Goal: Check status: Check status

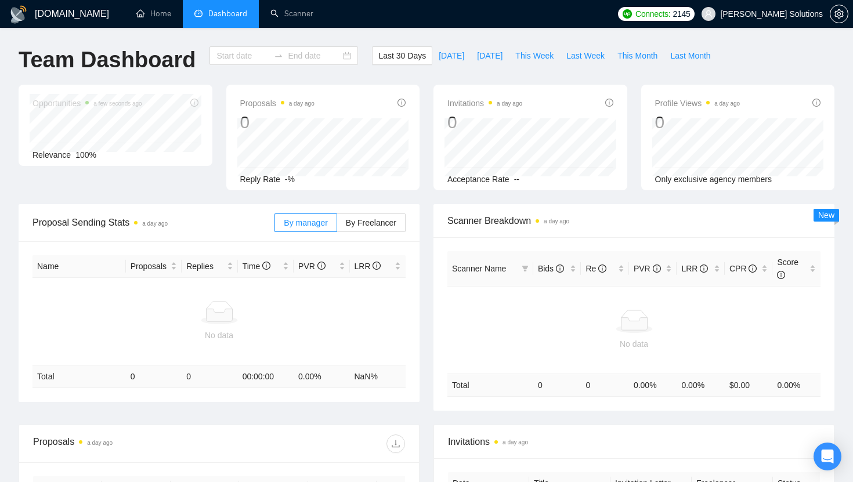
type input "[DATE]"
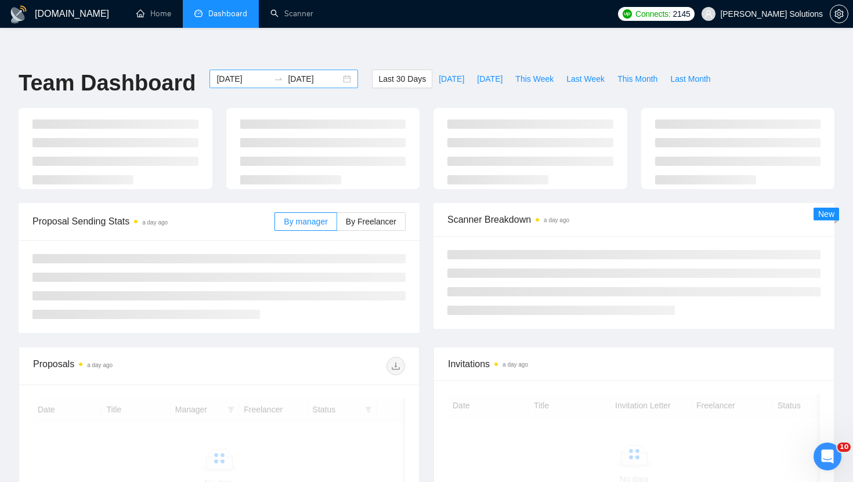
click at [248, 73] on input "[DATE]" at bounding box center [242, 79] width 53 height 13
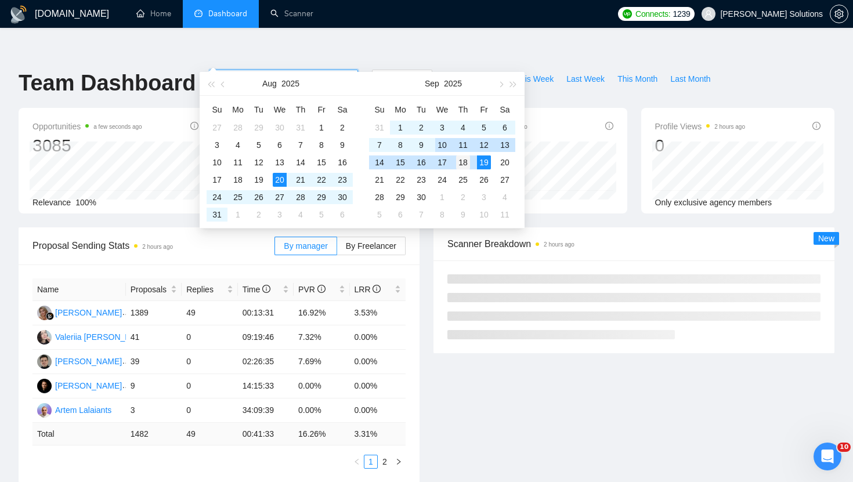
type input "[DATE]"
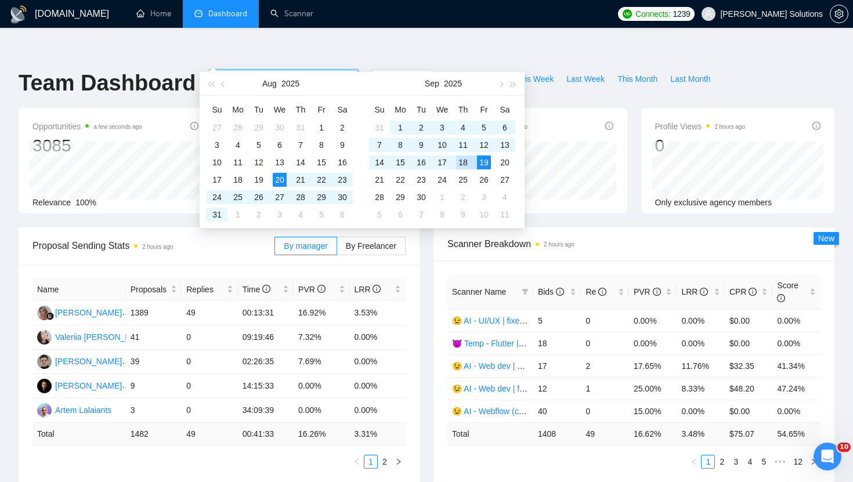
click at [467, 161] on div "18" at bounding box center [463, 163] width 14 height 14
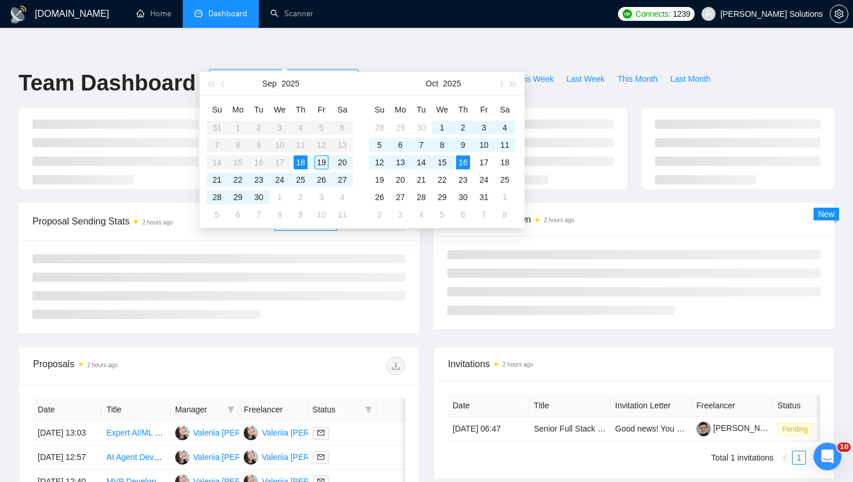
type input "[DATE]"
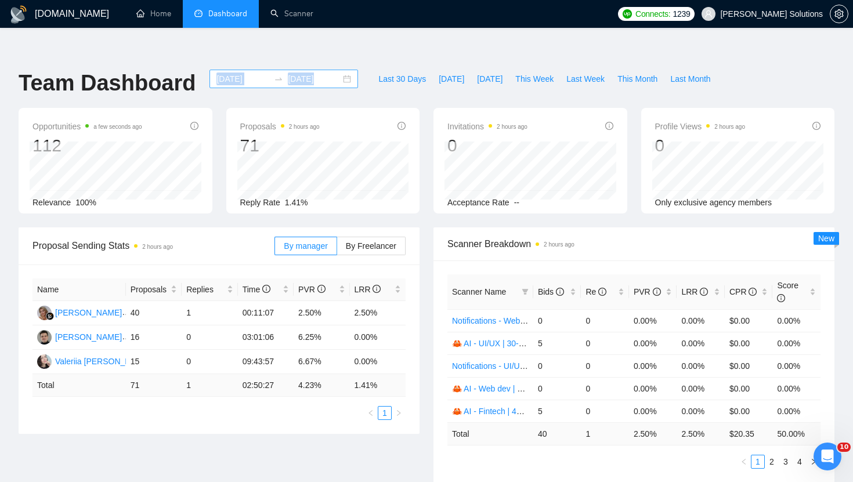
click at [242, 70] on div "[DATE] [DATE]" at bounding box center [283, 89] width 162 height 38
click at [242, 73] on input "[DATE]" at bounding box center [242, 79] width 53 height 13
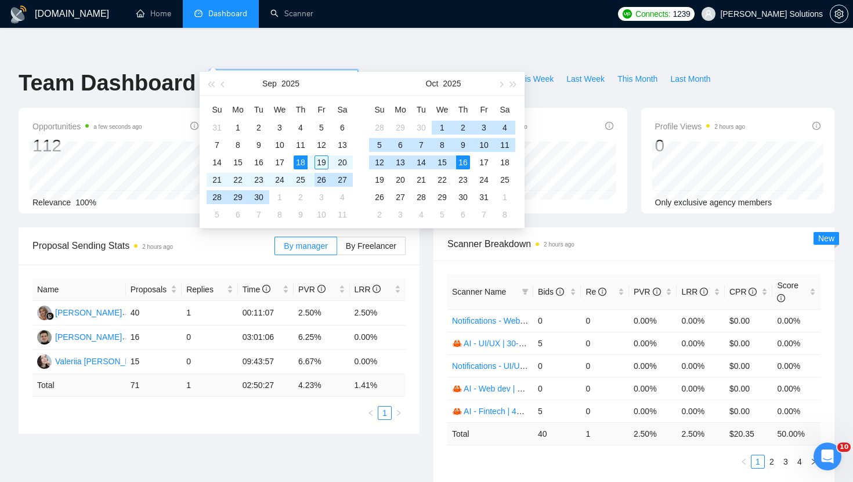
type input "[DATE]"
click at [305, 165] on div "18" at bounding box center [301, 163] width 14 height 14
click at [303, 164] on div "18" at bounding box center [301, 163] width 14 height 14
type input "[DATE]"
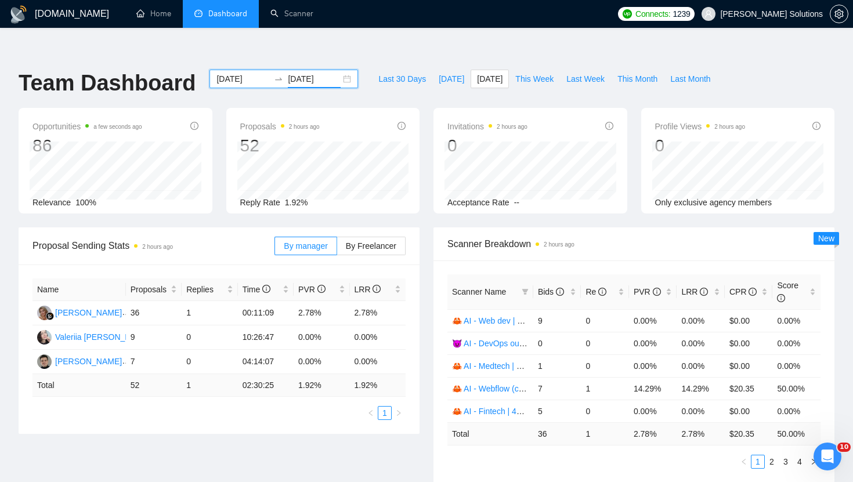
click at [254, 73] on input "[DATE]" at bounding box center [242, 79] width 53 height 13
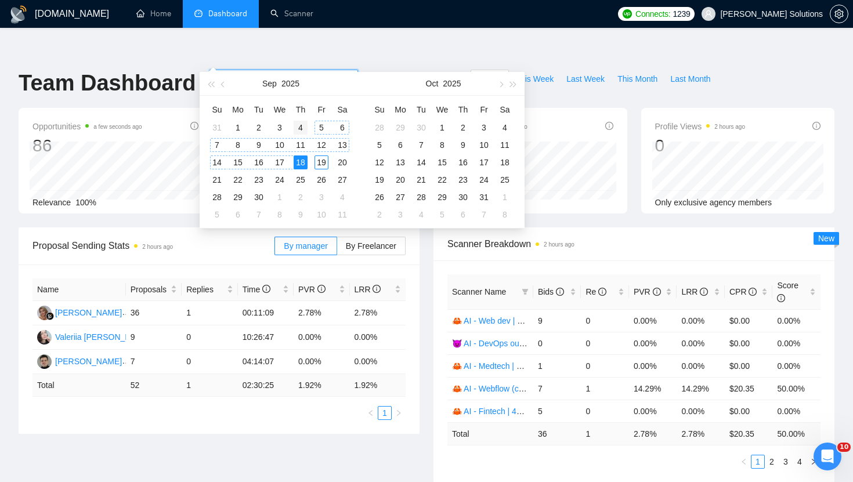
type input "[DATE]"
click at [305, 128] on div "4" at bounding box center [301, 128] width 14 height 14
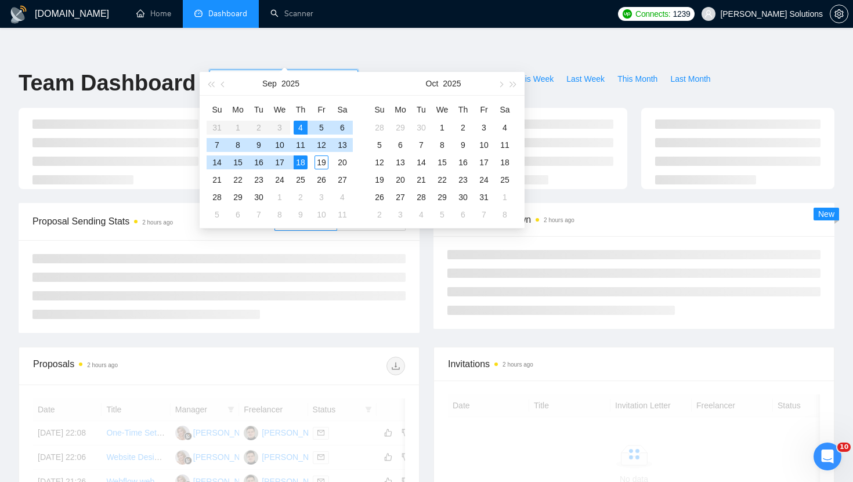
type input "[DATE]"
click at [303, 165] on div "18" at bounding box center [301, 163] width 14 height 14
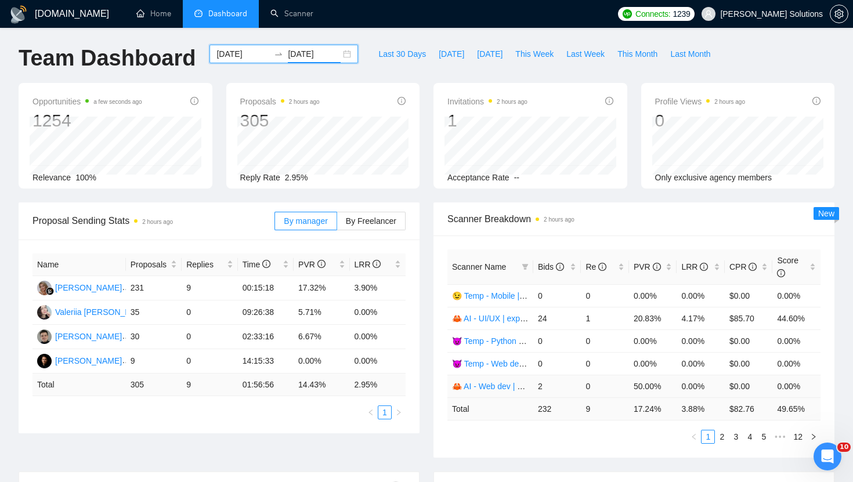
scroll to position [26, 0]
